Goal: Information Seeking & Learning: Learn about a topic

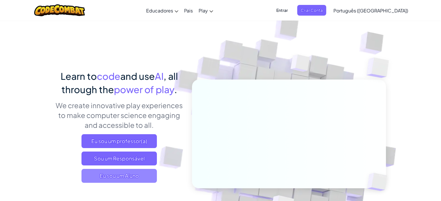
click at [110, 181] on span "Eu sou um Aluno" at bounding box center [118, 176] width 75 height 14
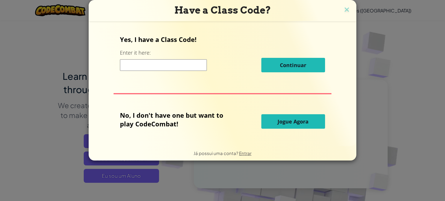
click at [298, 118] on span "Jogue Agora" at bounding box center [292, 121] width 31 height 7
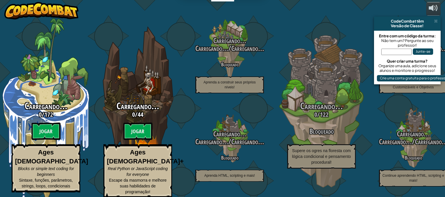
select select "pt-BR"
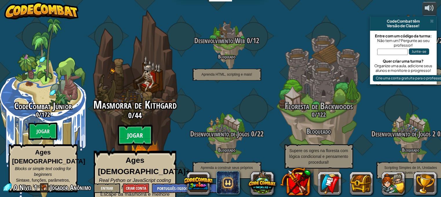
click at [130, 133] on btn "Jogar" at bounding box center [134, 135] width 35 height 21
select select "pt-BR"
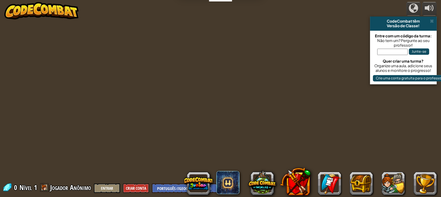
select select "pt-BR"
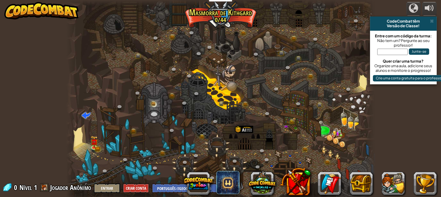
click at [144, 134] on div at bounding box center [220, 100] width 308 height 201
click at [93, 141] on img at bounding box center [94, 139] width 4 height 4
